Goal: Task Accomplishment & Management: Manage account settings

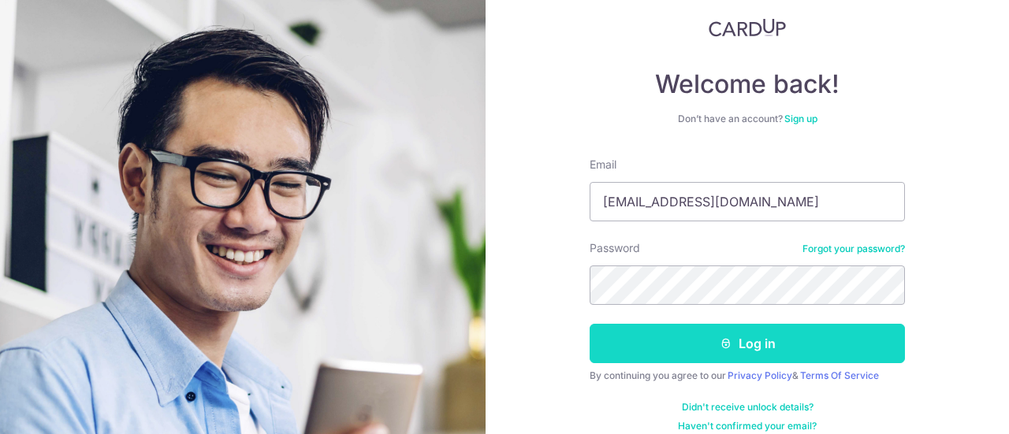
scroll to position [112, 0]
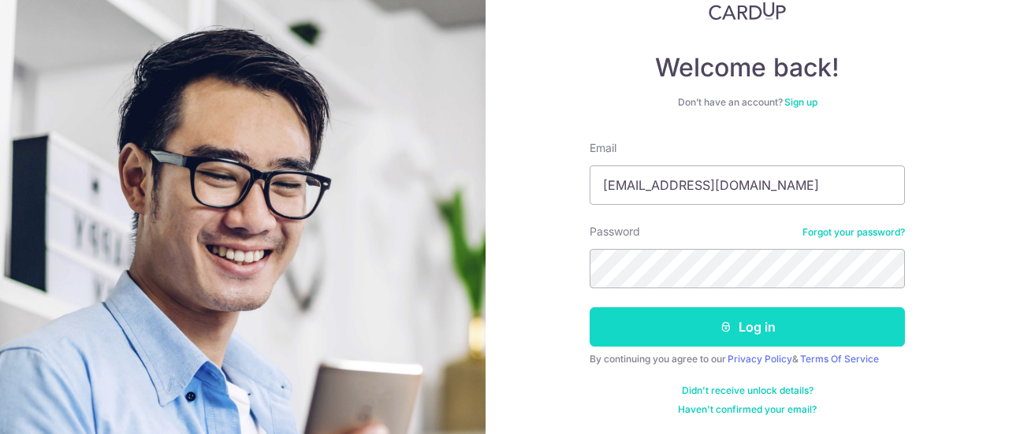
click at [655, 336] on button "Log in" at bounding box center [747, 326] width 315 height 39
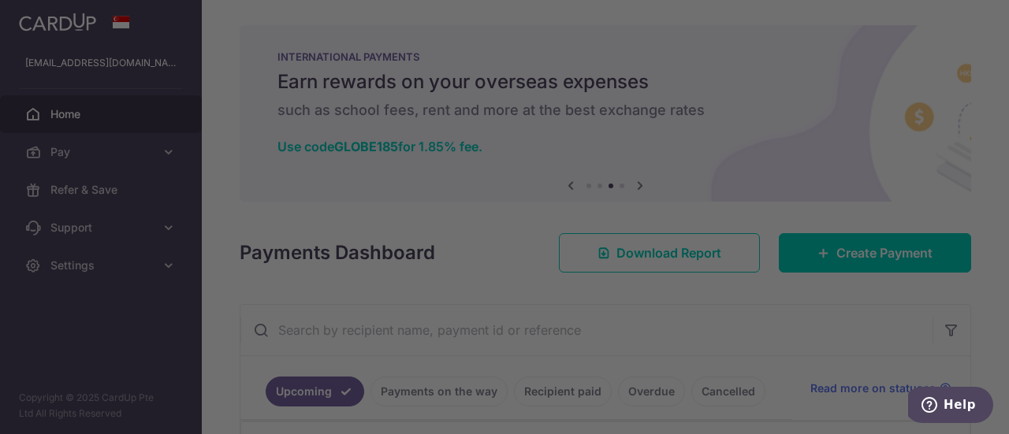
click at [782, 96] on div at bounding box center [509, 219] width 1019 height 439
click at [736, 306] on div at bounding box center [509, 219] width 1019 height 439
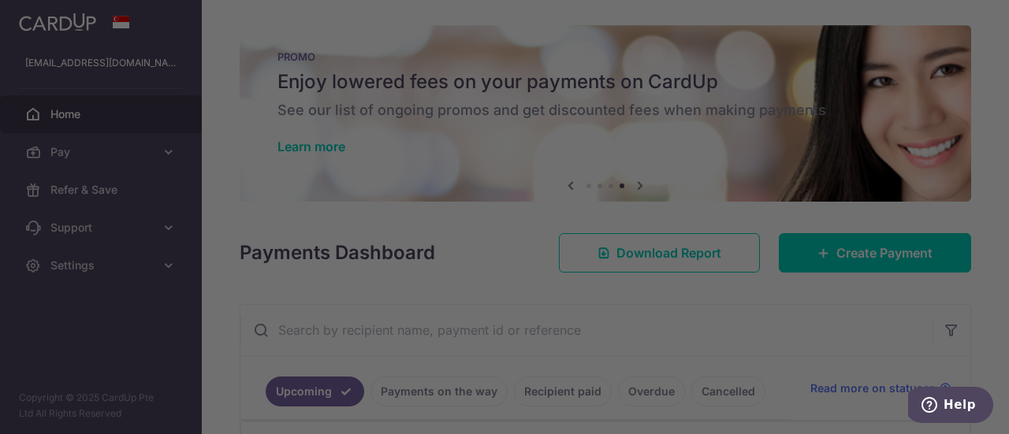
click at [738, 281] on div at bounding box center [509, 219] width 1019 height 439
drag, startPoint x: 818, startPoint y: 319, endPoint x: 859, endPoint y: 308, distance: 42.4
click at [821, 319] on div at bounding box center [509, 219] width 1019 height 439
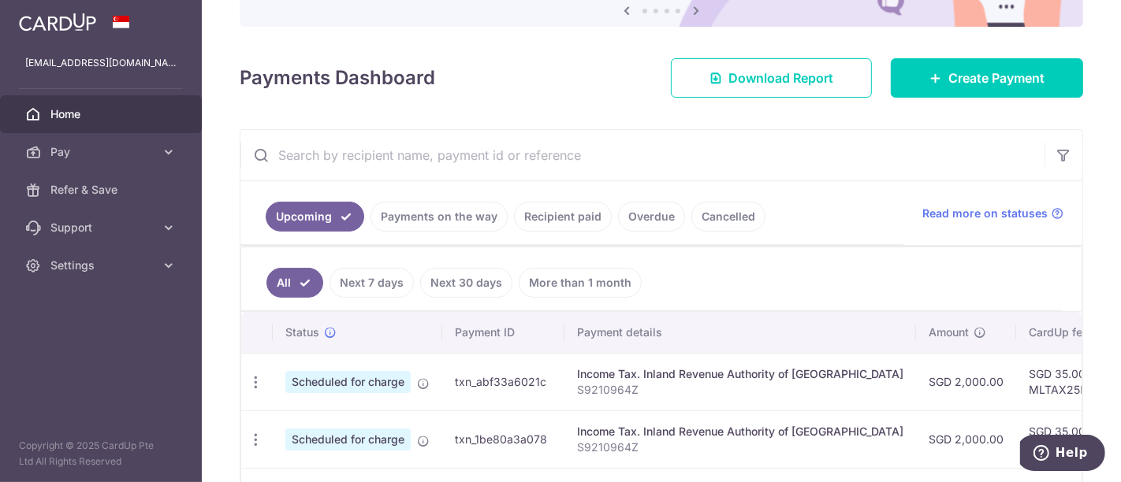
scroll to position [350, 0]
